Goal: Information Seeking & Learning: Learn about a topic

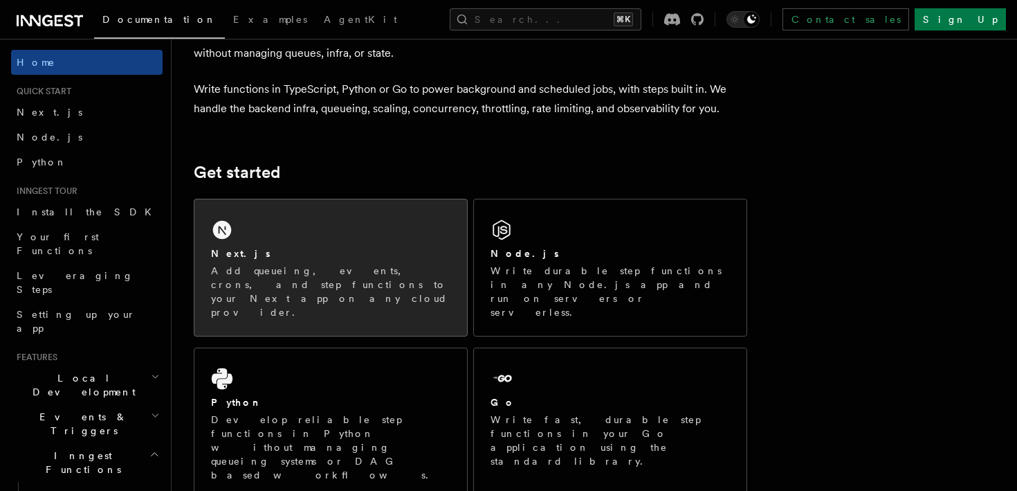
scroll to position [90, 0]
click at [257, 245] on div "Next.js Add queueing, events, crons, and step functions to your Next app on any…" at bounding box center [330, 267] width 273 height 136
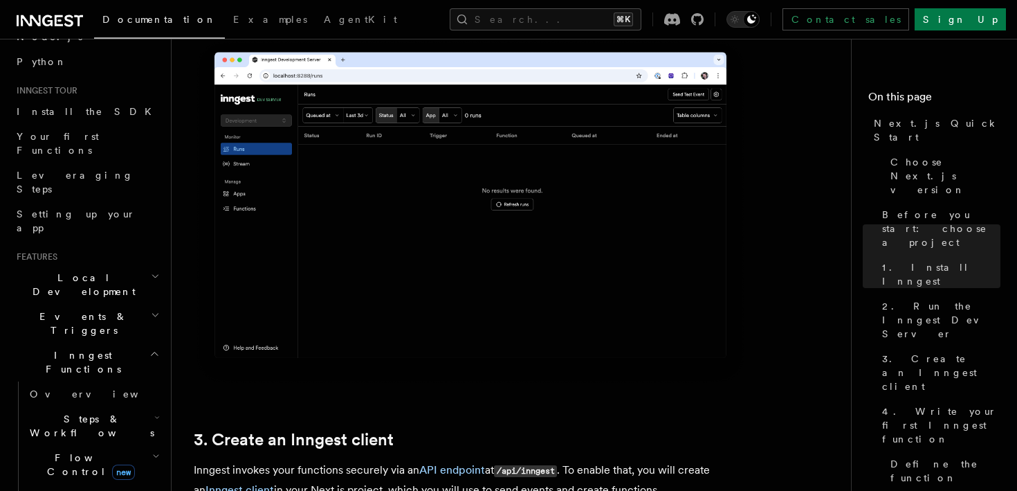
scroll to position [107, 0]
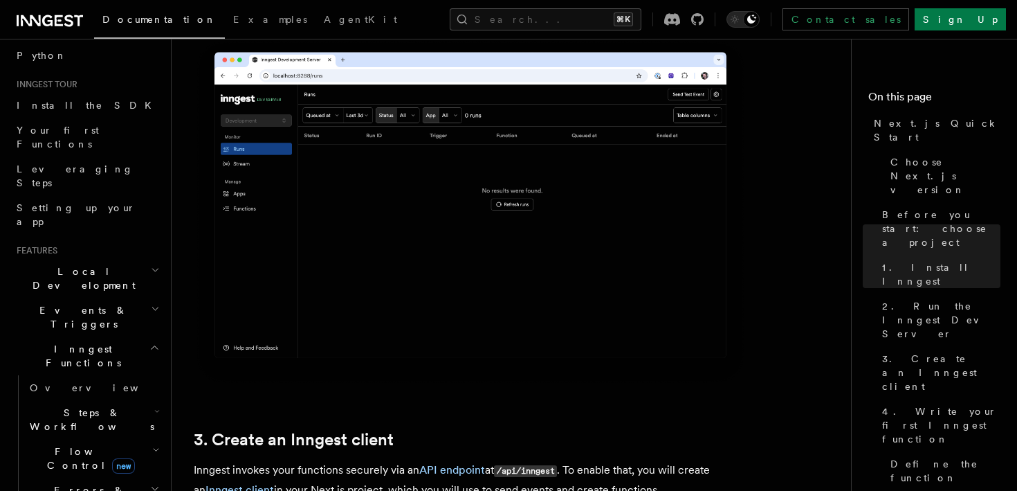
click at [89, 444] on span "Flow Control new" at bounding box center [88, 458] width 128 height 28
click at [89, 479] on link "Overview" at bounding box center [99, 491] width 125 height 25
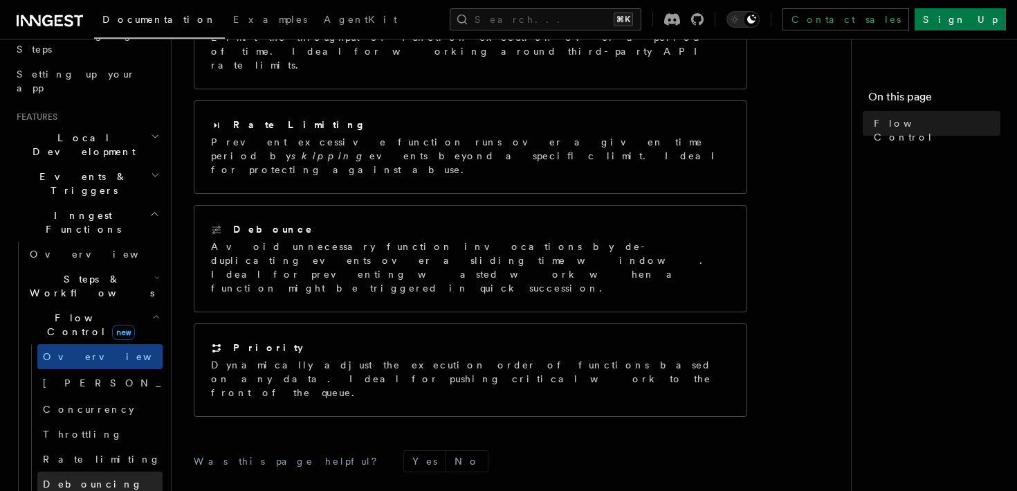
scroll to position [259, 0]
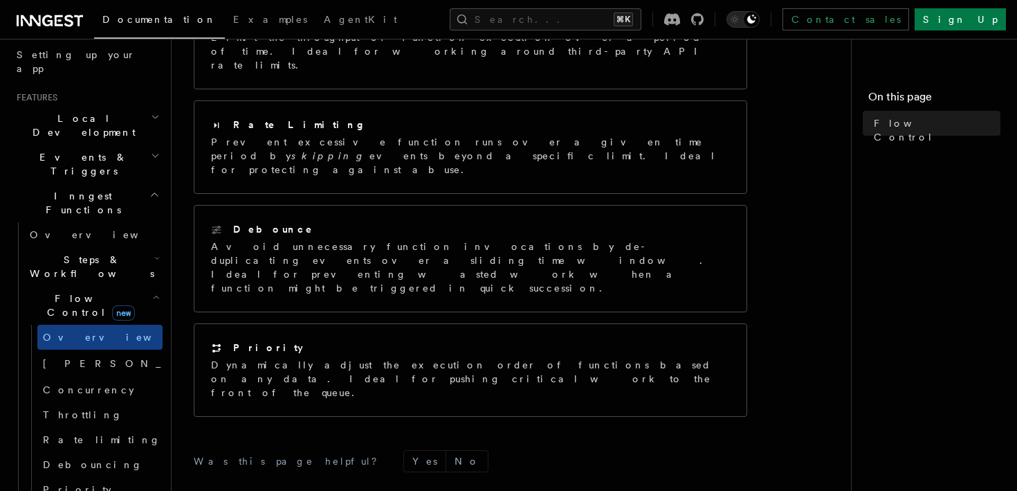
click at [118, 247] on h2 "Steps & Workflows" at bounding box center [93, 266] width 138 height 39
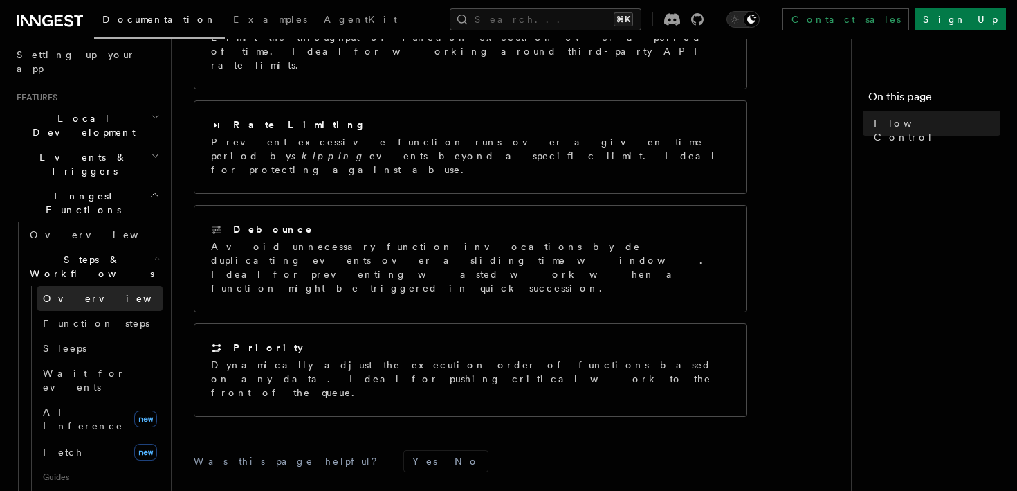
click at [115, 286] on link "Overview" at bounding box center [99, 298] width 125 height 25
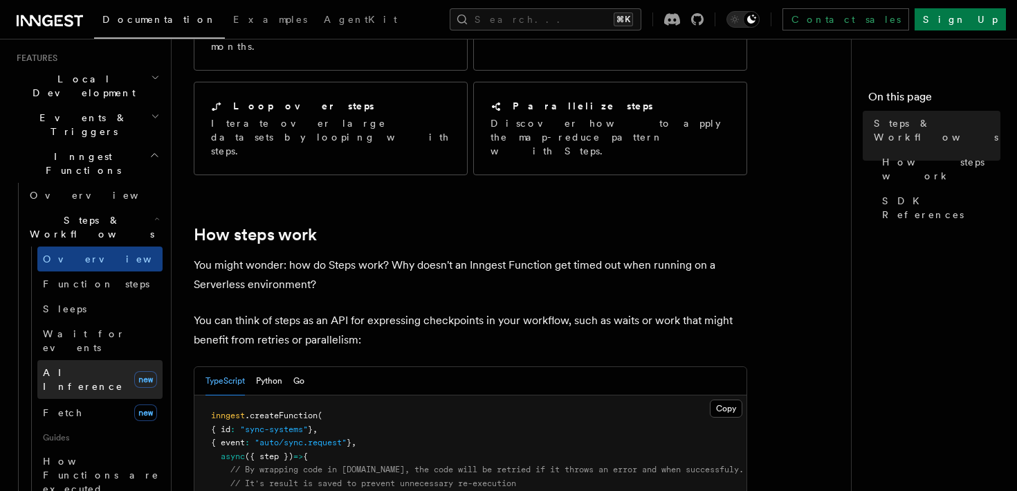
scroll to position [322, 0]
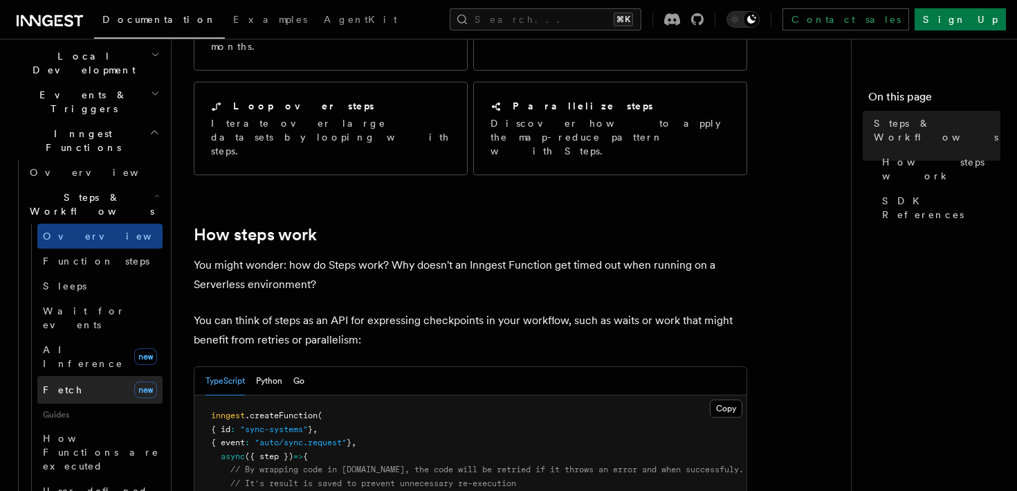
click at [76, 376] on link "Fetch new" at bounding box center [99, 390] width 125 height 28
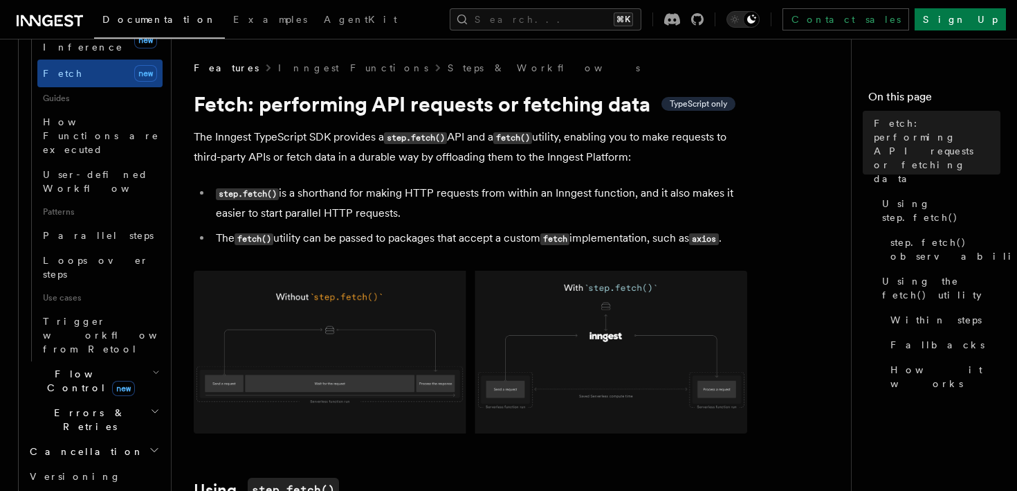
scroll to position [645, 0]
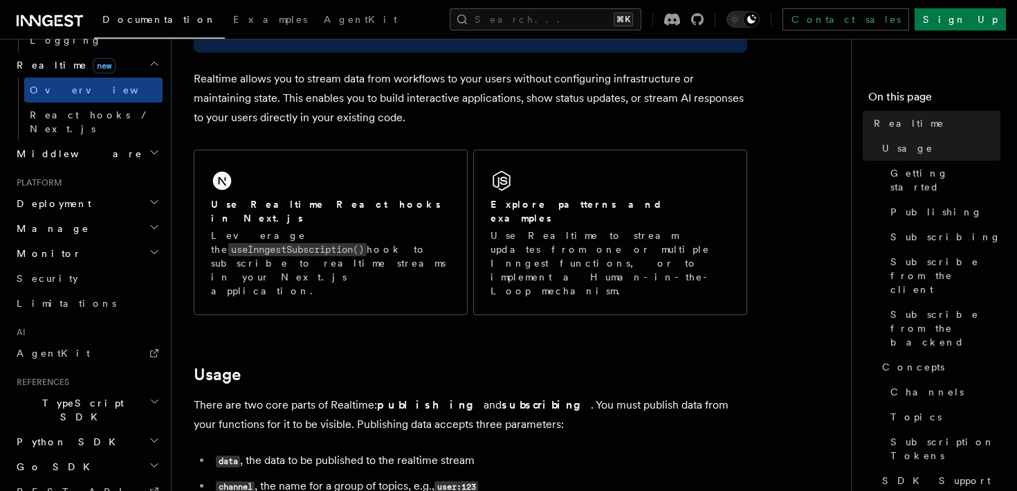
scroll to position [155, 0]
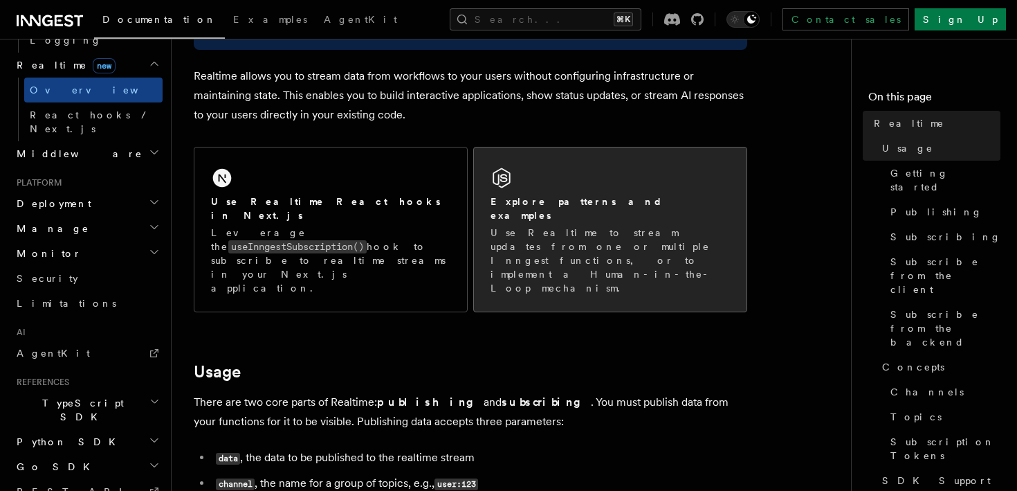
click at [540, 203] on h2 "Explore patterns and examples" at bounding box center [610, 208] width 239 height 28
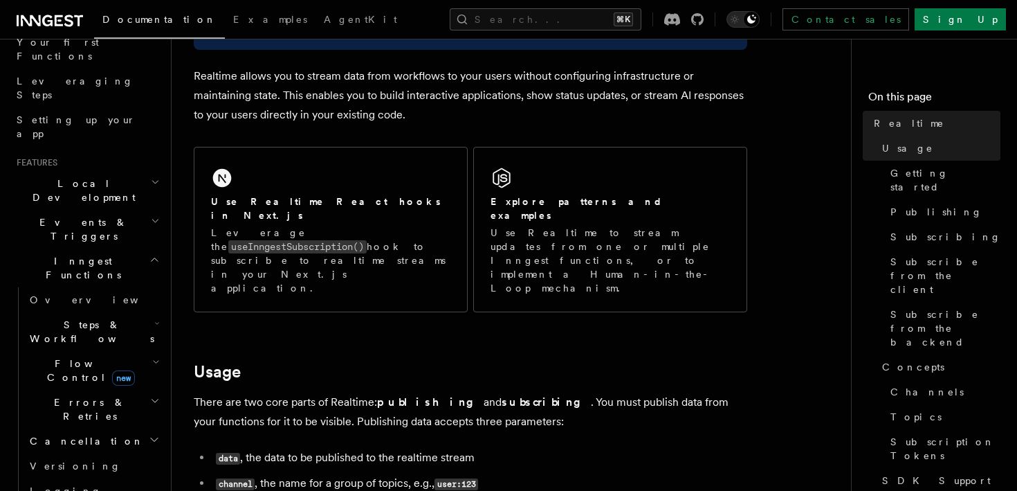
scroll to position [192, 0]
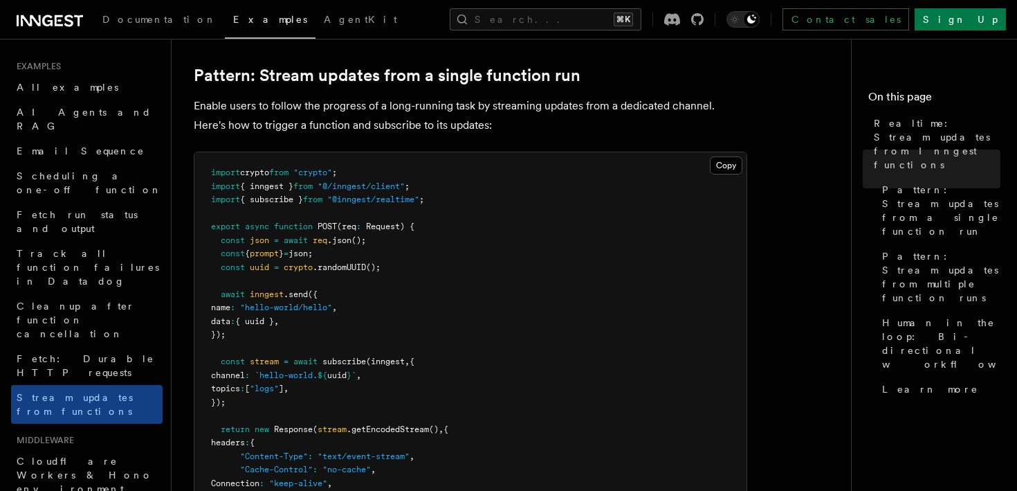
scroll to position [163, 0]
